Goal: Task Accomplishment & Management: Manage account settings

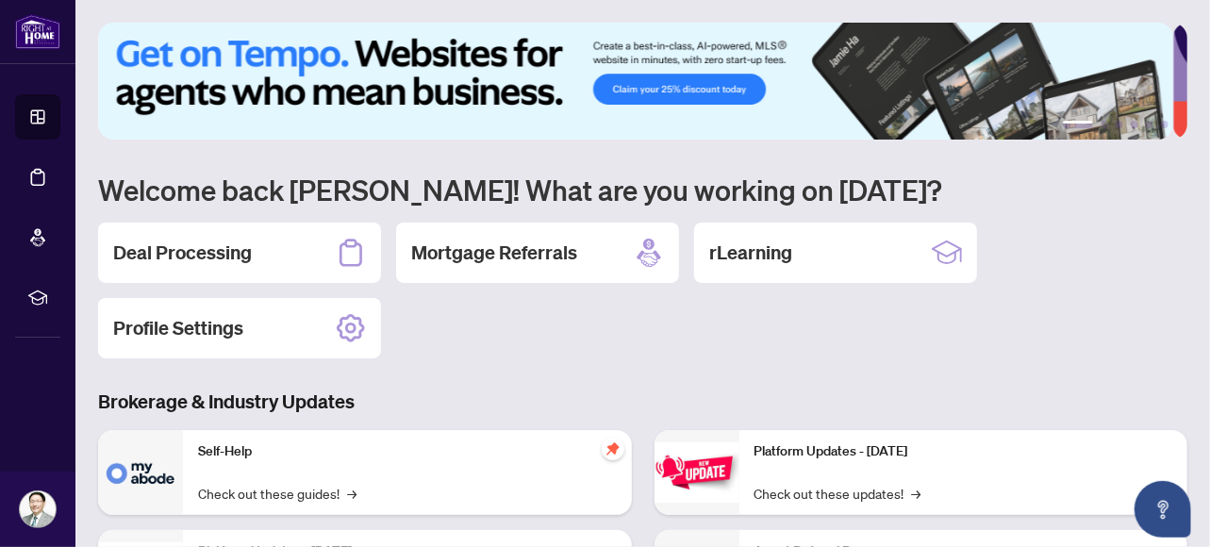
click at [200, 248] on h2 "Deal Processing" at bounding box center [182, 253] width 139 height 26
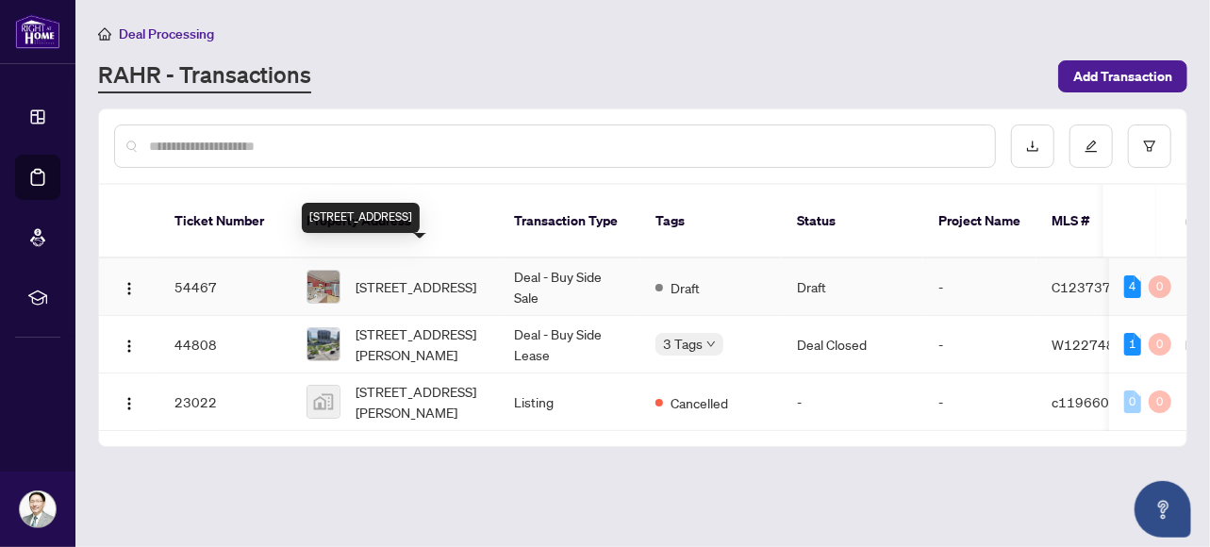
click at [399, 276] on span "[STREET_ADDRESS]" at bounding box center [416, 286] width 121 height 21
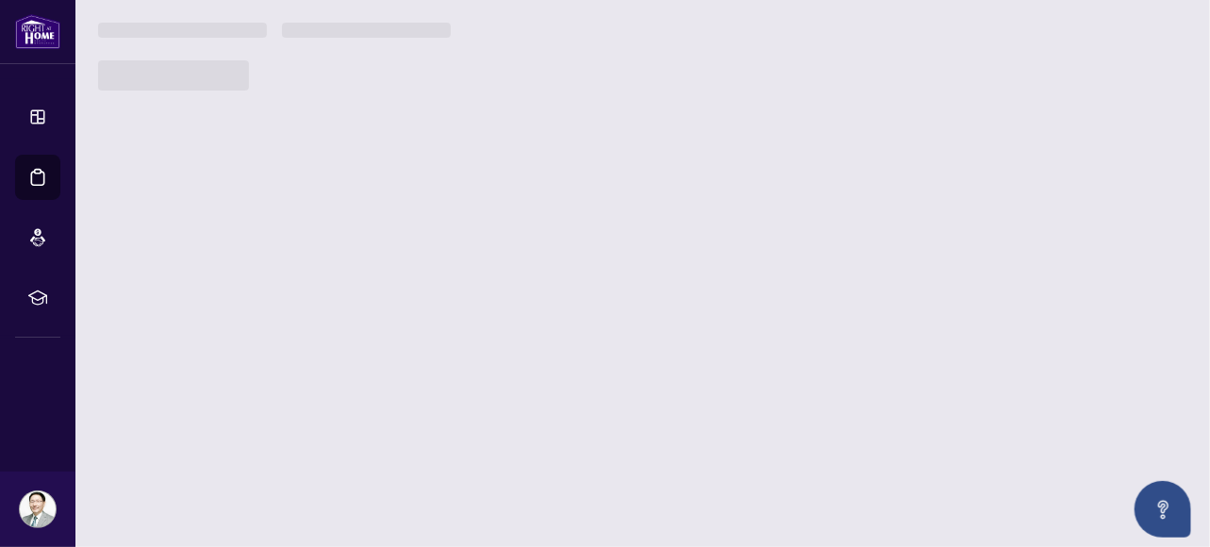
click at [399, 252] on main "Deal Processing [PERSON_NAME] - Transactions Add Transaction Ticket Number Prop…" at bounding box center [642, 273] width 1135 height 547
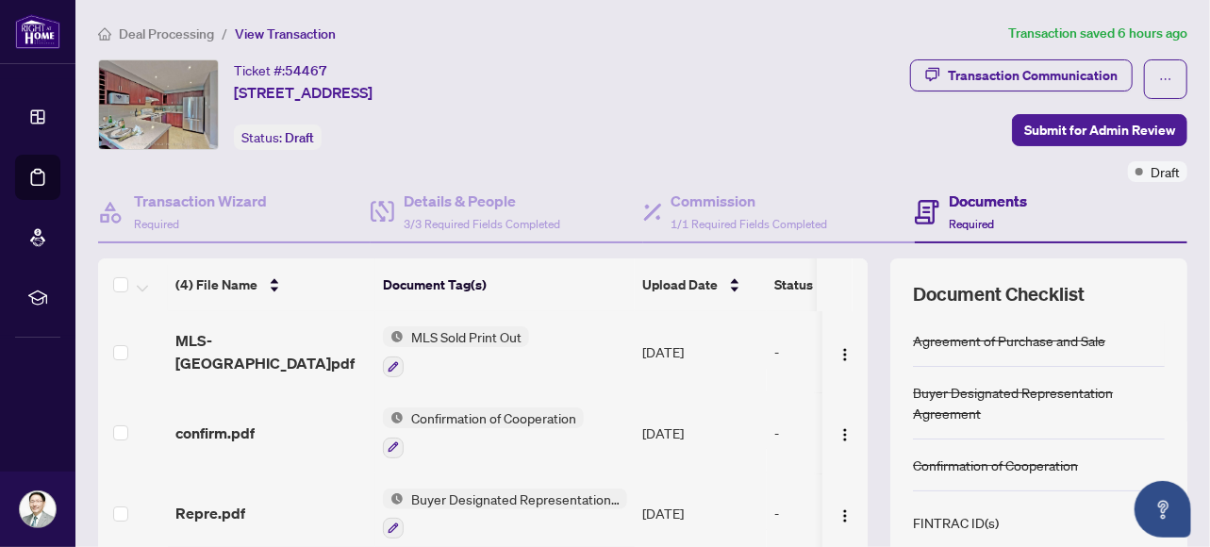
click at [859, 273] on div "(4) File Name Document Tag(s) Upload Date Status (4) File Name Document Tag(s) …" at bounding box center [643, 489] width 1090 height 462
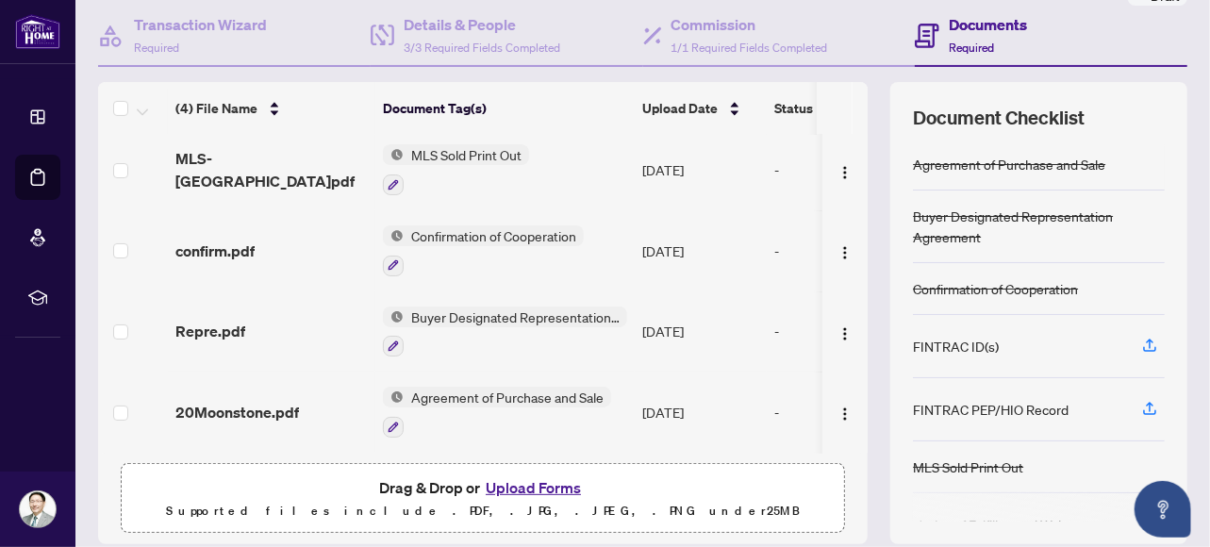
scroll to position [241, 0]
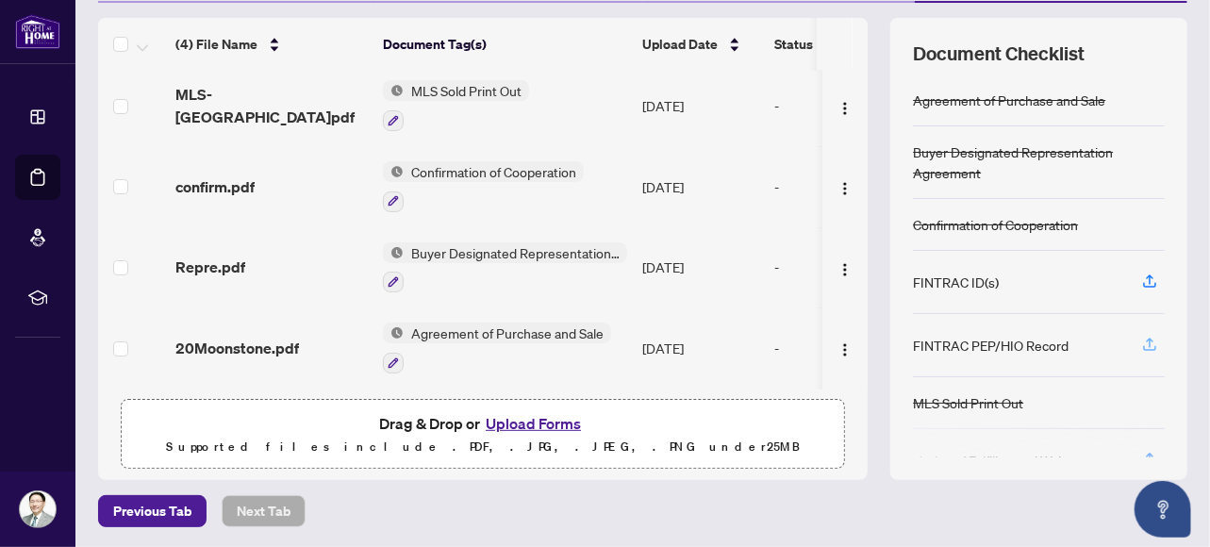
click at [1142, 338] on icon "button" at bounding box center [1150, 344] width 17 height 17
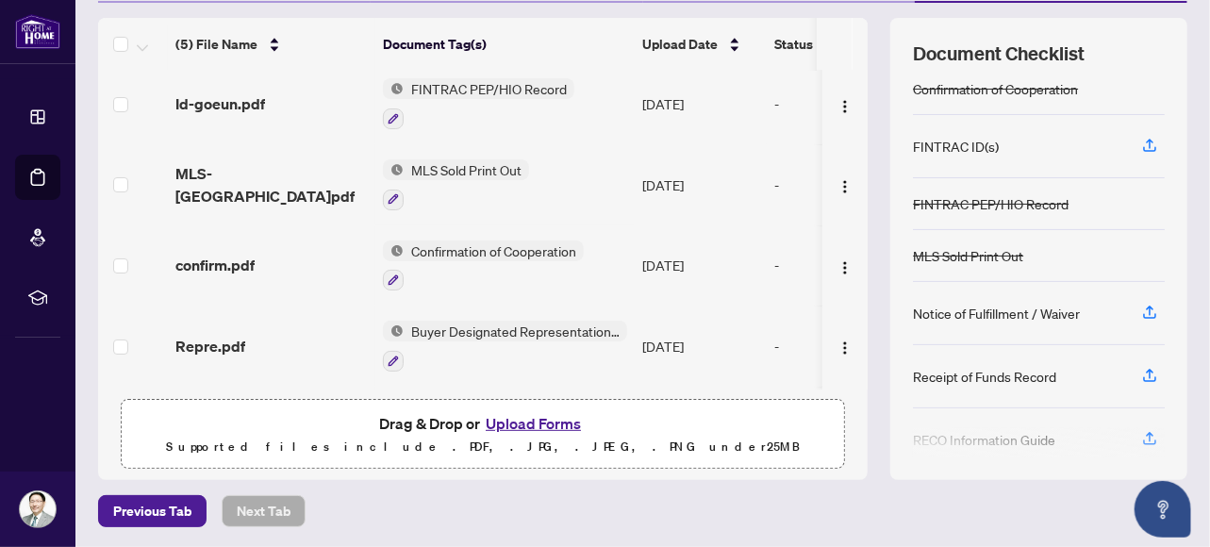
scroll to position [213, 0]
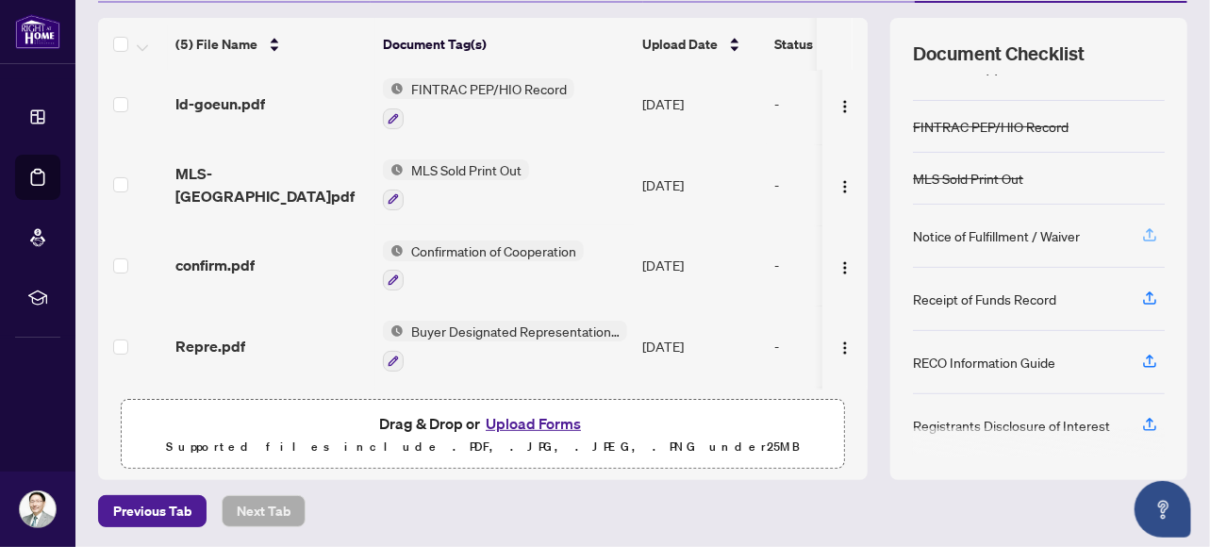
click at [1142, 229] on icon "button" at bounding box center [1150, 234] width 17 height 17
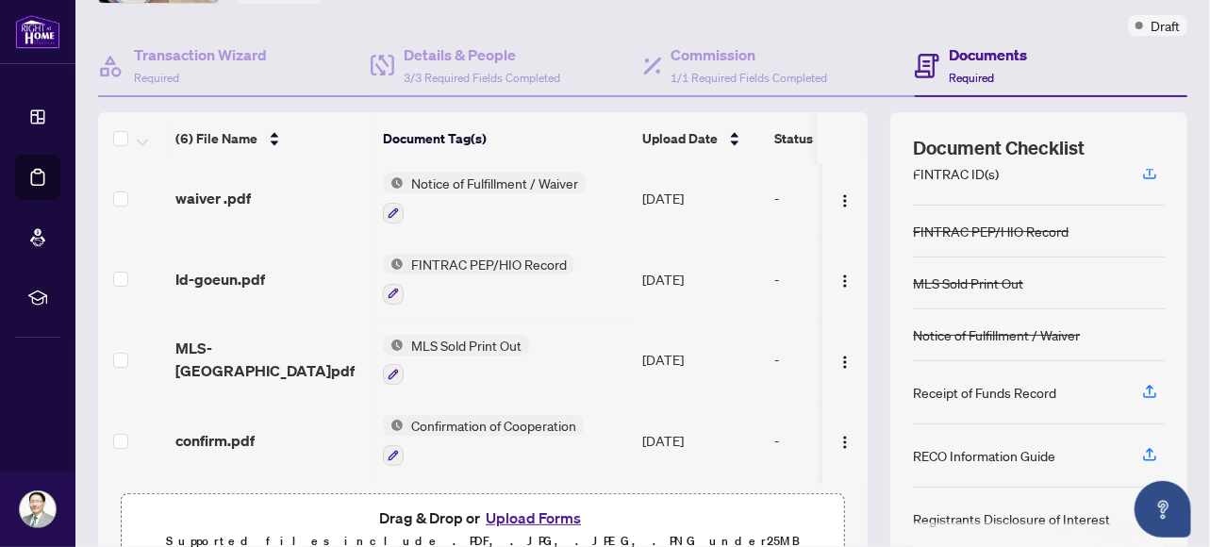
scroll to position [241, 0]
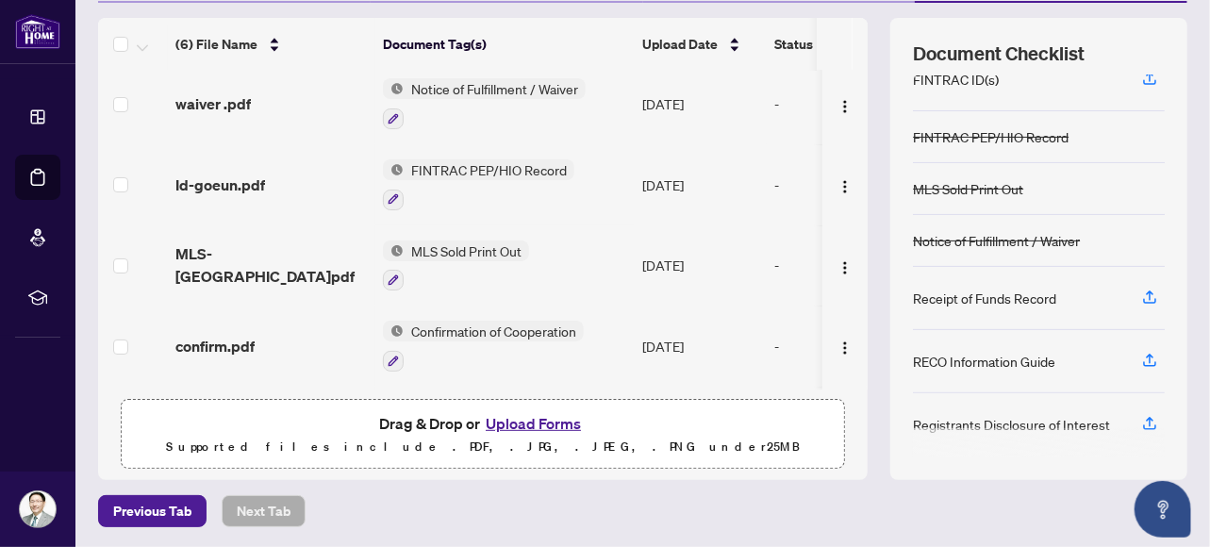
click at [516, 424] on button "Upload Forms" at bounding box center [533, 423] width 107 height 25
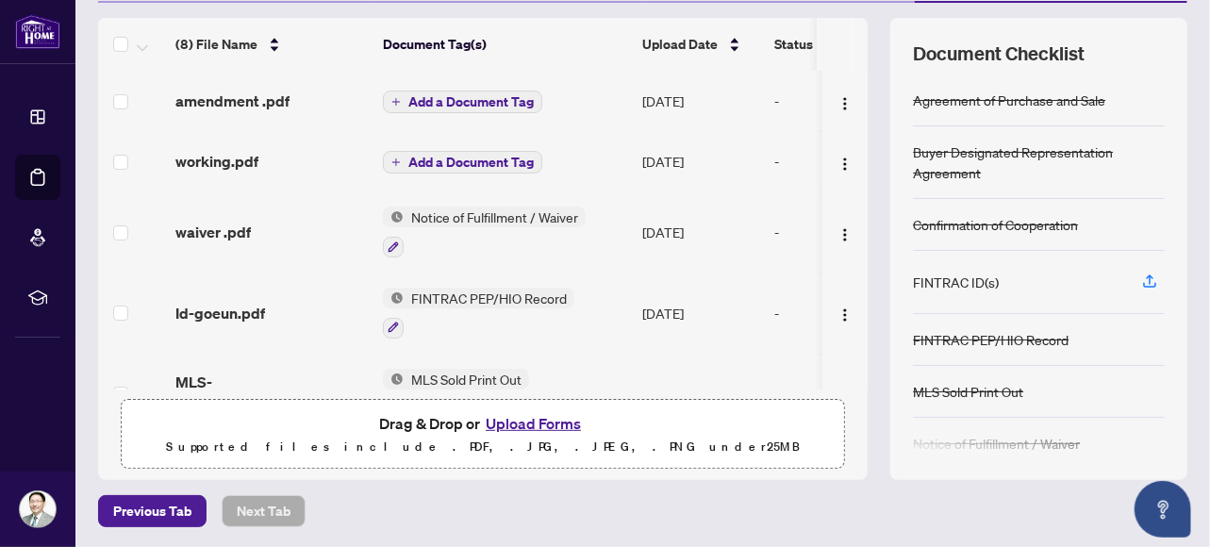
click at [509, 424] on button "Upload Forms" at bounding box center [533, 423] width 107 height 25
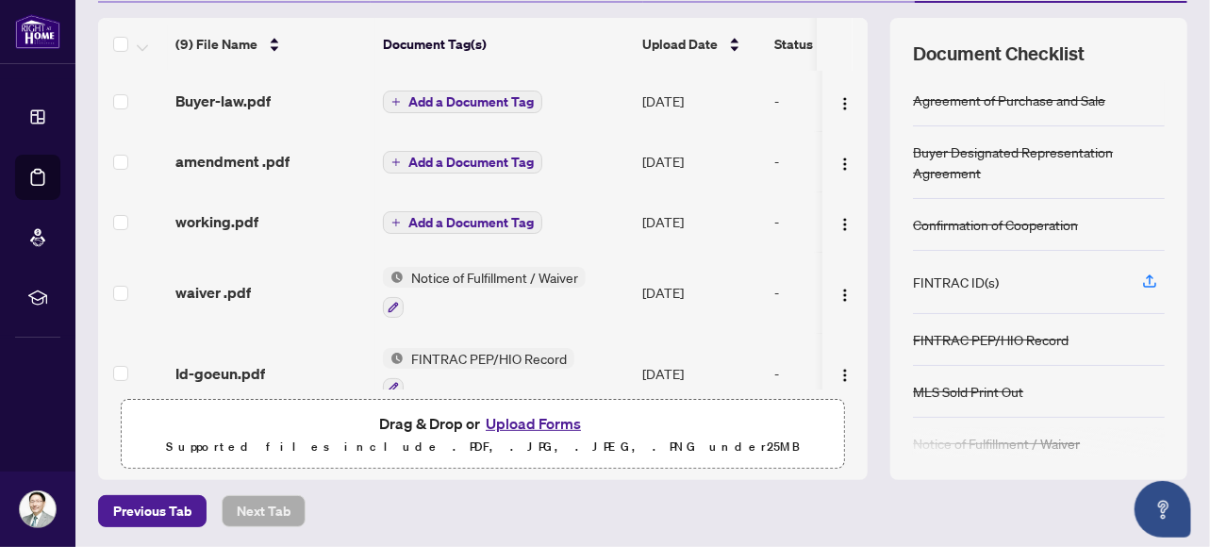
click at [520, 420] on button "Upload Forms" at bounding box center [533, 423] width 107 height 25
click at [1142, 276] on icon "button" at bounding box center [1150, 281] width 17 height 17
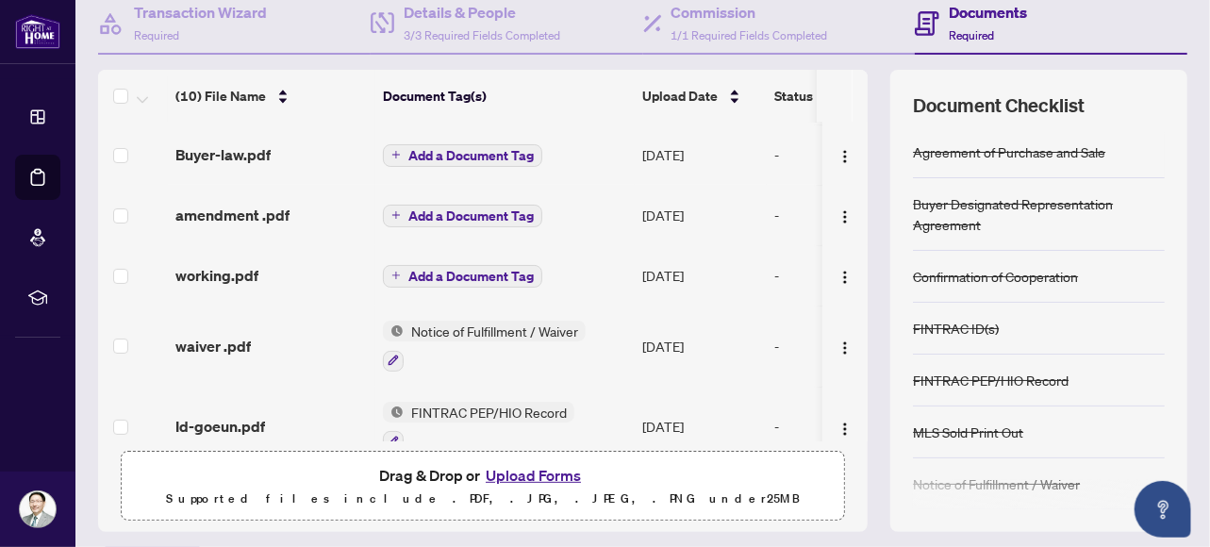
scroll to position [0, 0]
